Goal: Task Accomplishment & Management: Use online tool/utility

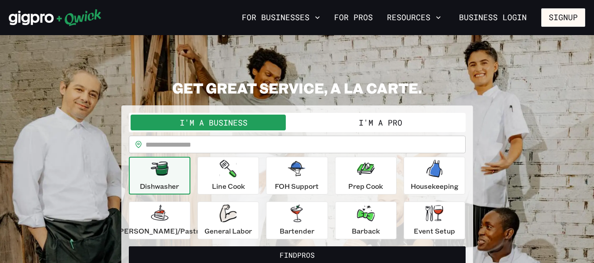
click at [179, 173] on div "Dishwasher" at bounding box center [159, 176] width 39 height 32
click at [504, 18] on link "Business Login" at bounding box center [492, 17] width 83 height 18
click at [488, 20] on link "Business Login" at bounding box center [492, 17] width 83 height 18
